Goal: Use online tool/utility

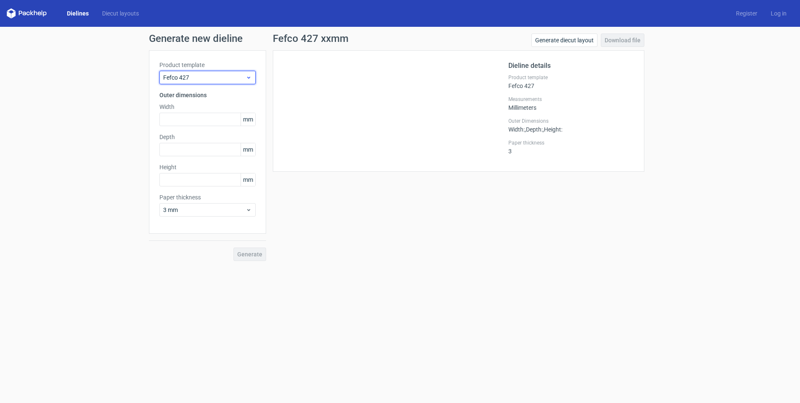
click at [220, 75] on span "Fefco 427" at bounding box center [204, 77] width 82 height 8
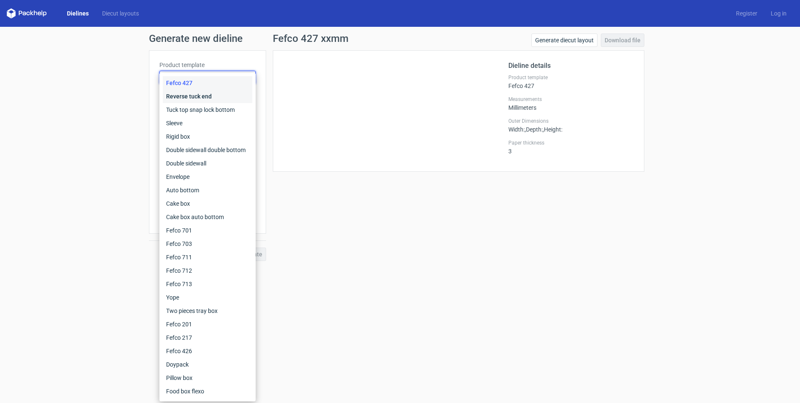
click at [204, 95] on div "Reverse tuck end" at bounding box center [208, 96] width 90 height 13
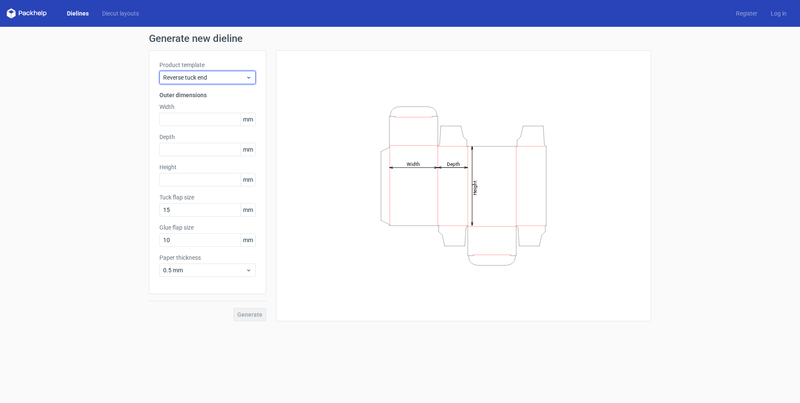
click at [216, 74] on span "Reverse tuck end" at bounding box center [204, 77] width 82 height 8
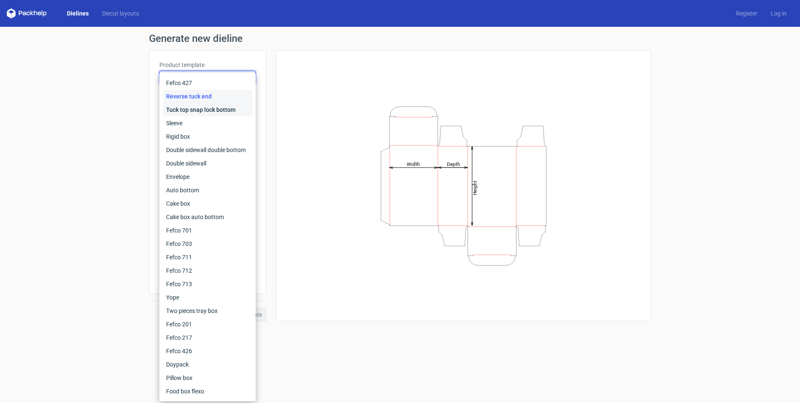
click at [213, 115] on div "Tuck top snap lock bottom" at bounding box center [208, 109] width 90 height 13
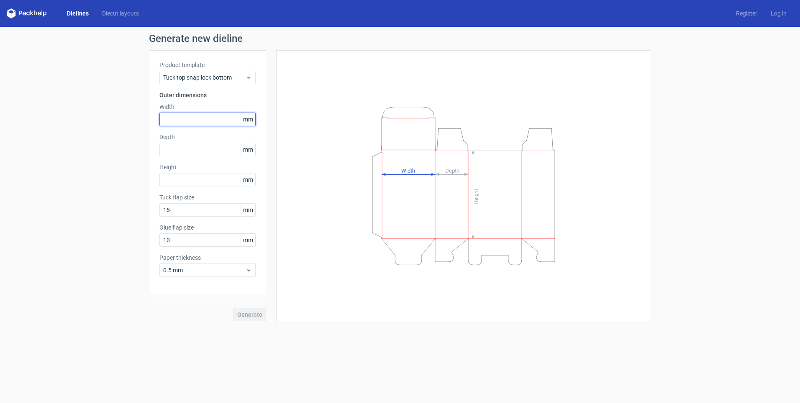
click at [200, 122] on input "text" at bounding box center [208, 119] width 96 height 13
type input "282"
type input "38"
type input "218"
click at [255, 316] on span "Generate" at bounding box center [249, 314] width 25 height 6
